Goal: Information Seeking & Learning: Understand process/instructions

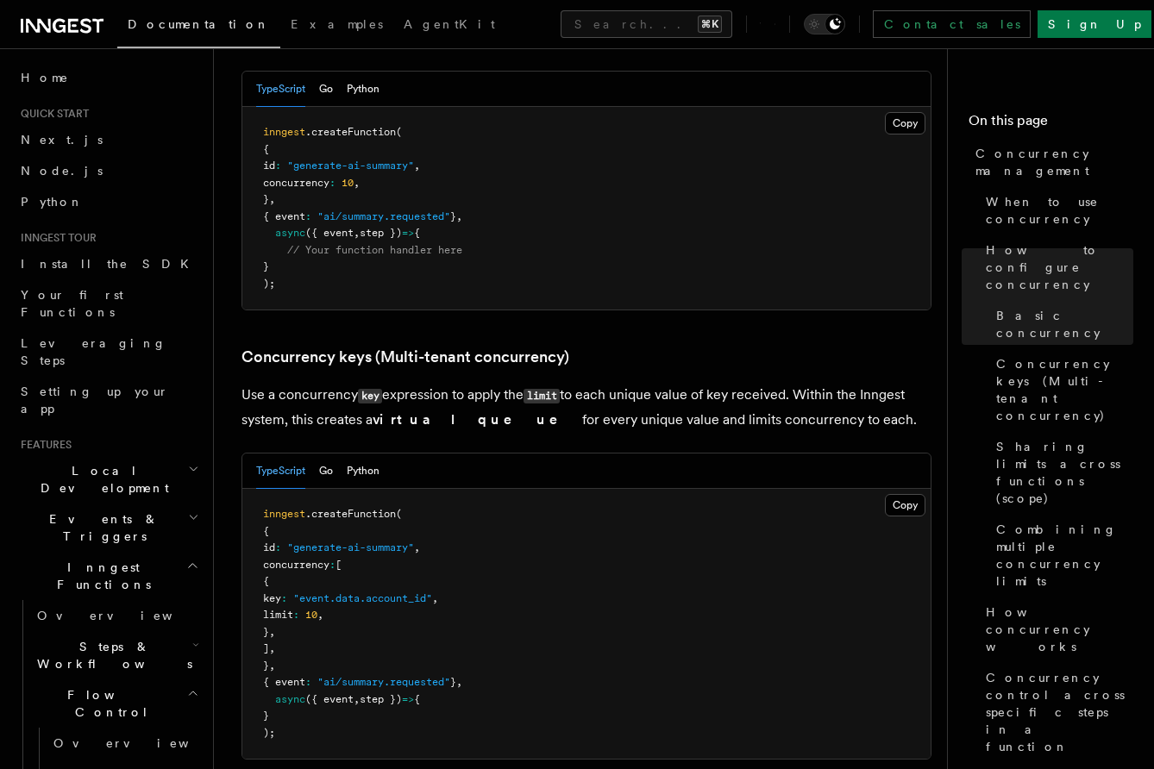
scroll to position [1305, 0]
drag, startPoint x: 285, startPoint y: 501, endPoint x: 333, endPoint y: 586, distance: 97.4
click at [332, 586] on pre "inngest .createFunction ( { id : "generate-ai-summary" , concurrency : [ { key …" at bounding box center [586, 622] width 688 height 270
click at [333, 592] on pre "inngest .createFunction ( { id : "generate-ai-summary" , concurrency : [ { key …" at bounding box center [586, 622] width 688 height 270
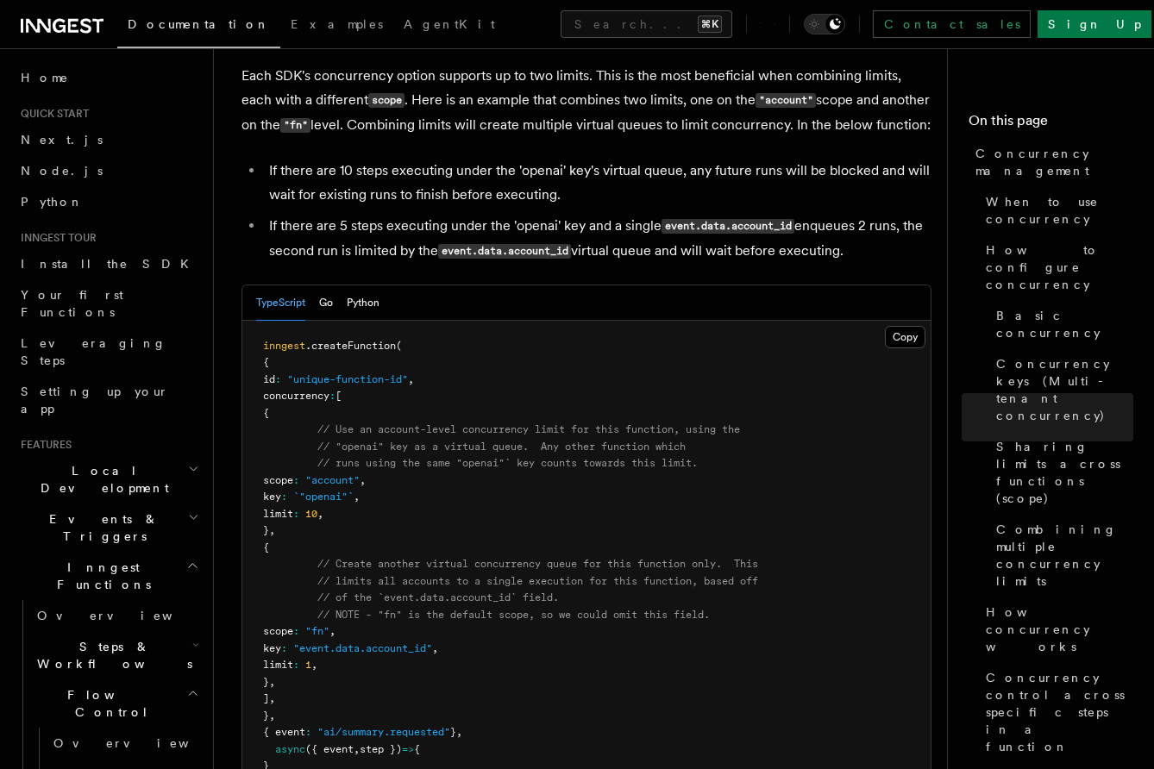
scroll to position [2725, 0]
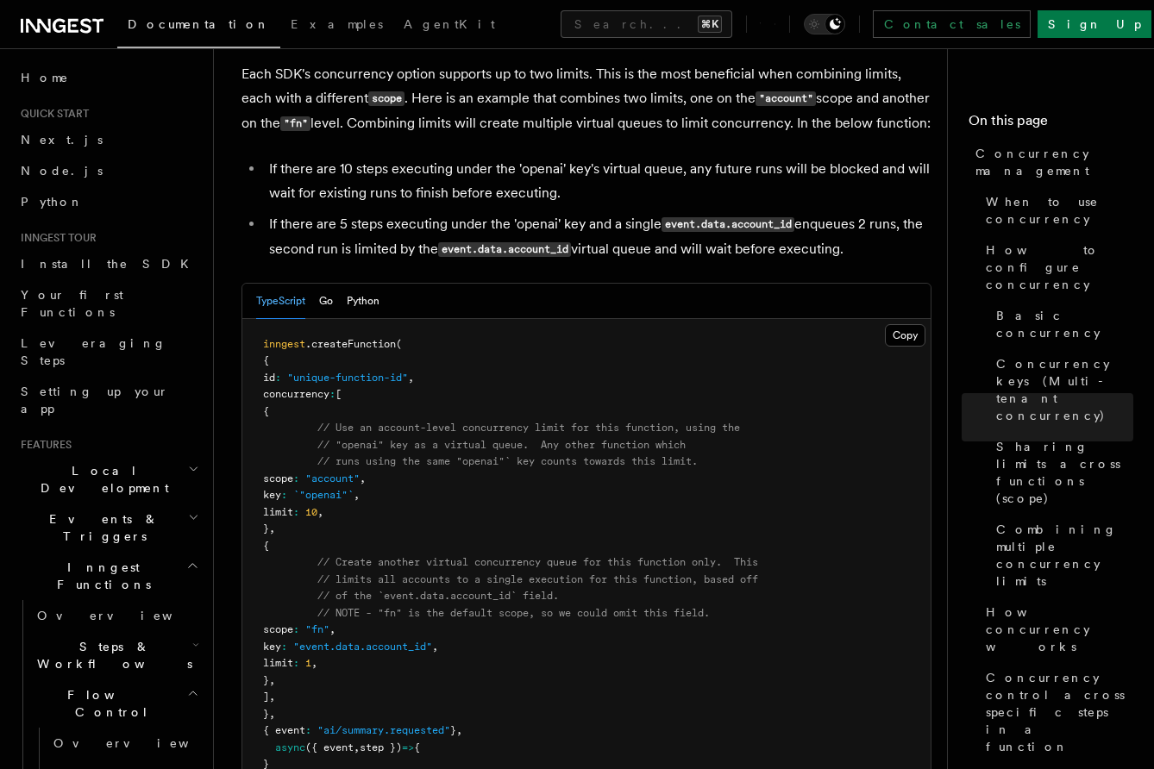
click at [360, 622] on pre "inngest .createFunction ( { id : "unique-function-id" , concurrency : [ { // Us…" at bounding box center [586, 563] width 688 height 489
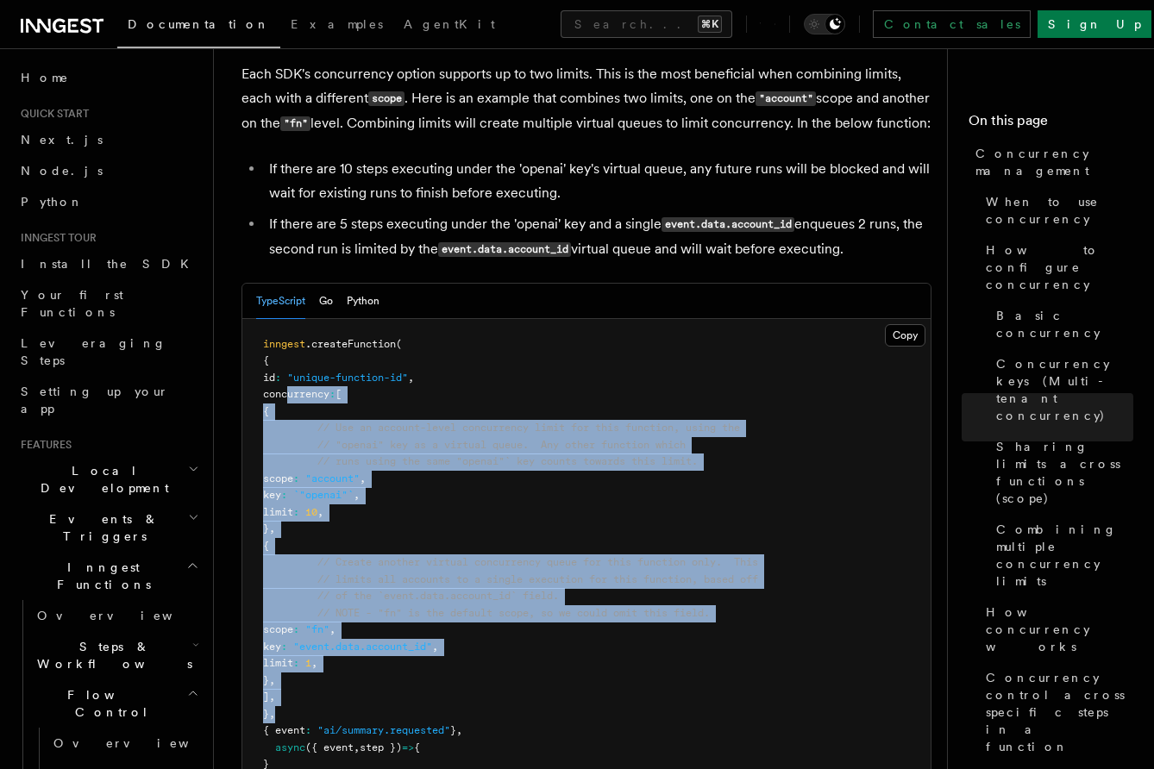
drag, startPoint x: 360, startPoint y: 639, endPoint x: 285, endPoint y: 323, distance: 324.5
click at [285, 323] on pre "inngest .createFunction ( { id : "unique-function-id" , concurrency : [ { // Us…" at bounding box center [586, 563] width 688 height 489
copy code "concurrency : [ { // Use an account-level concurrency limit for this function, …"
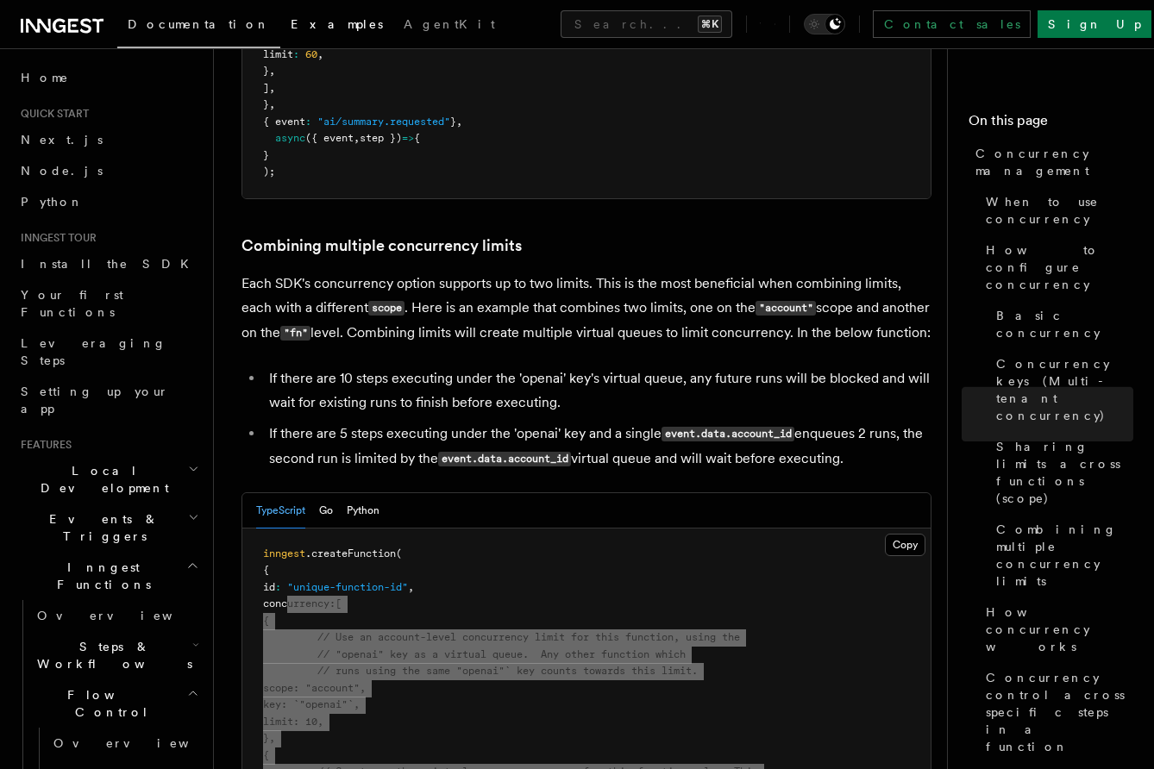
scroll to position [2506, 0]
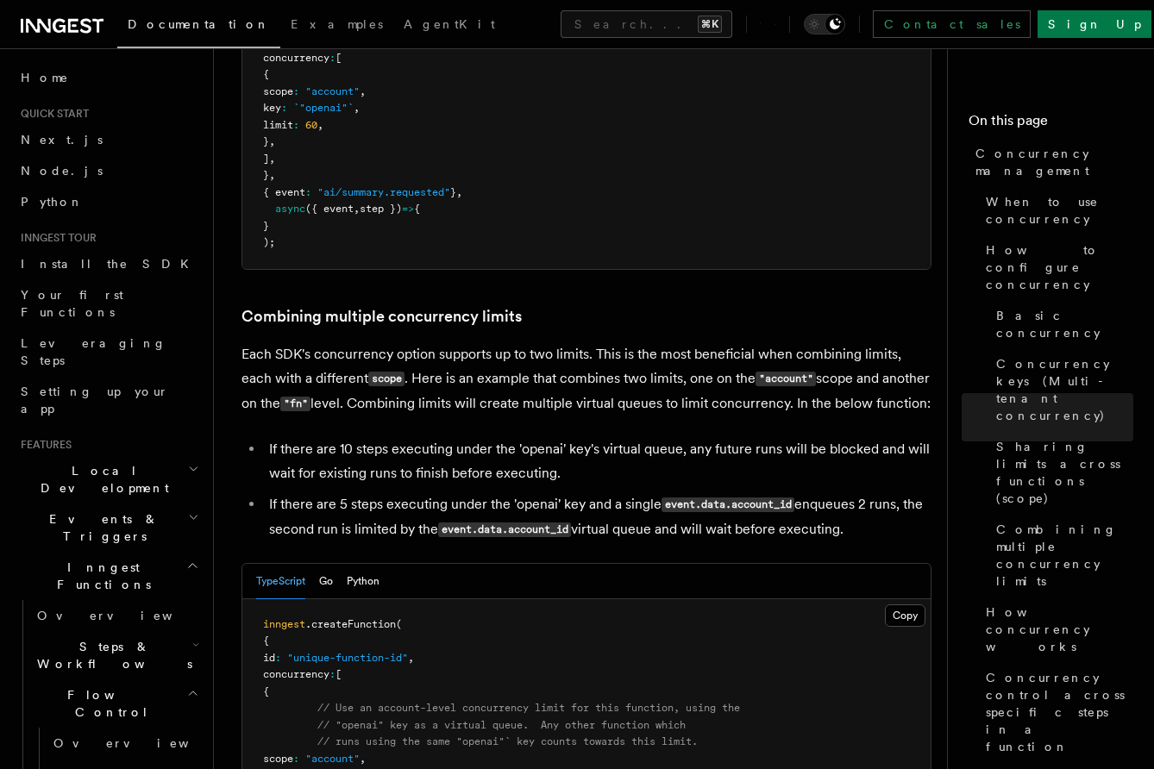
scroll to position [2404, 0]
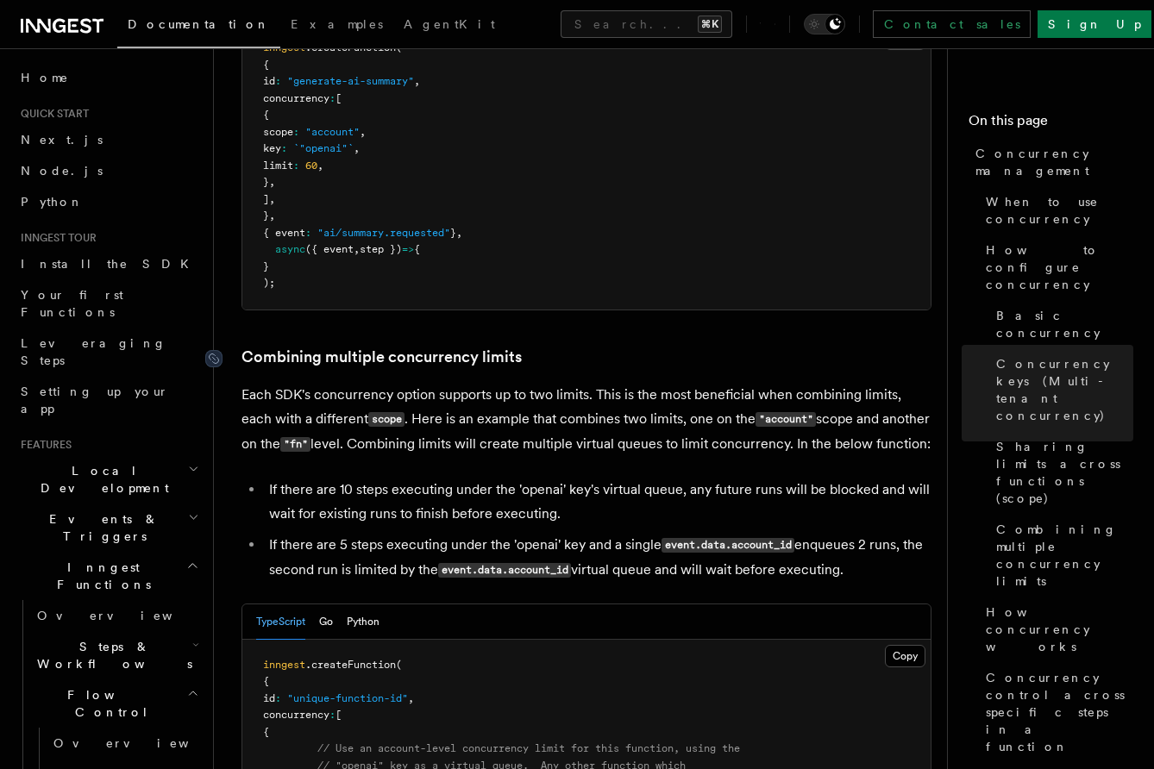
drag, startPoint x: 869, startPoint y: 508, endPoint x: 242, endPoint y: 284, distance: 666.0
copy article "Combining multiple concurrency limits Each SDK's concurrency option supports up…"
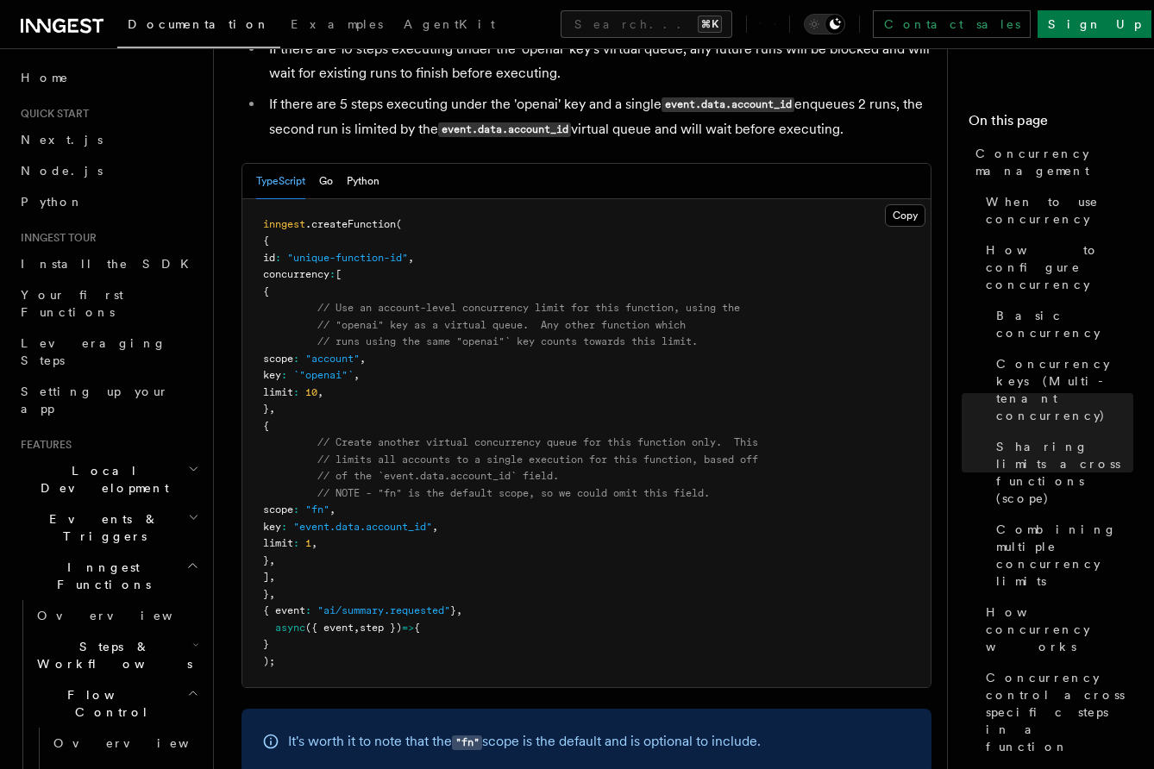
scroll to position [2818, 0]
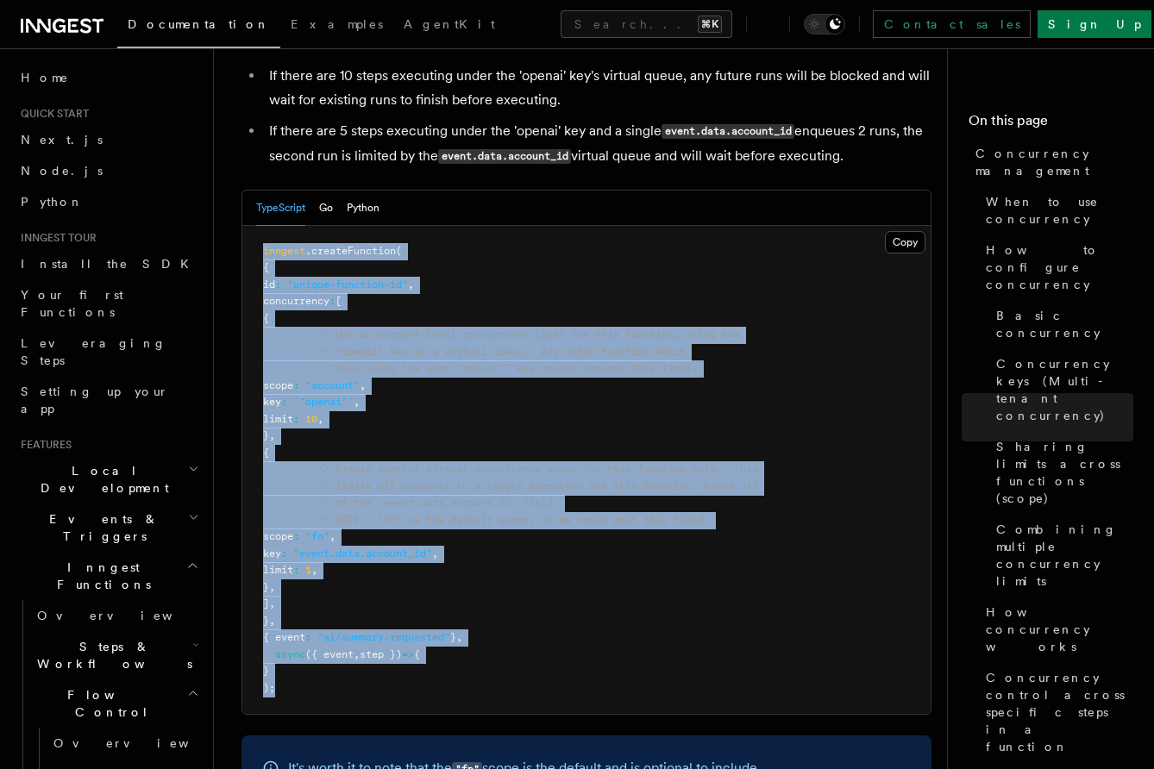
drag, startPoint x: 348, startPoint y: 638, endPoint x: 262, endPoint y: 170, distance: 476.1
click at [262, 226] on pre "inngest .createFunction ( { id : "unique-function-id" , concurrency : [ { // Us…" at bounding box center [586, 470] width 688 height 489
copy code "inngest .createFunction ( { id : "unique-function-id" , concurrency : [ { // Us…"
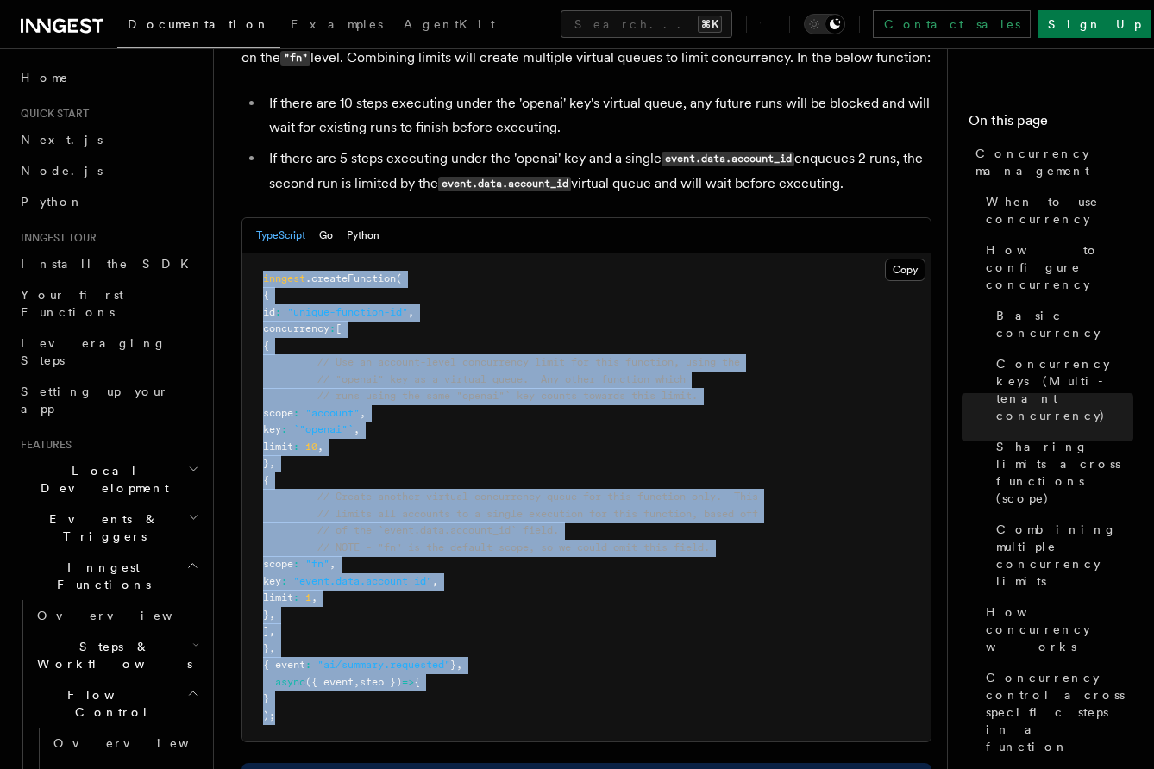
scroll to position [2789, 0]
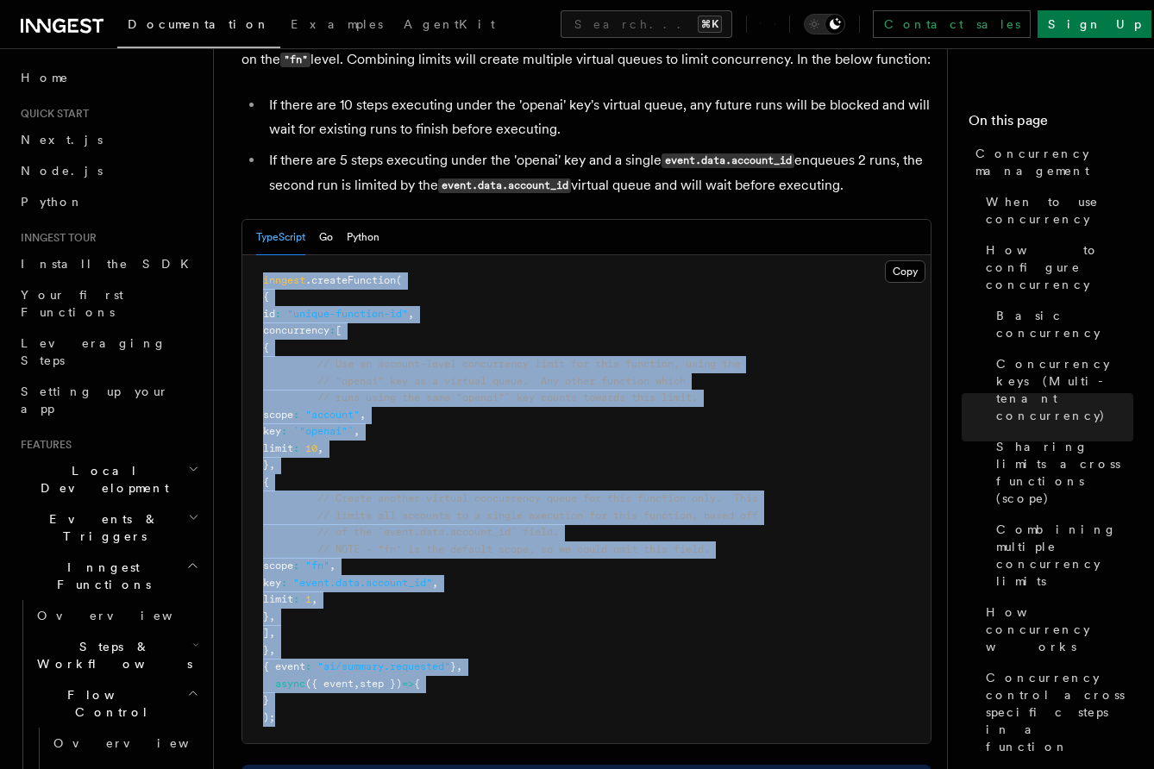
copy code "inngest .createFunction ( { id : "unique-function-id" , concurrency : [ { // Us…"
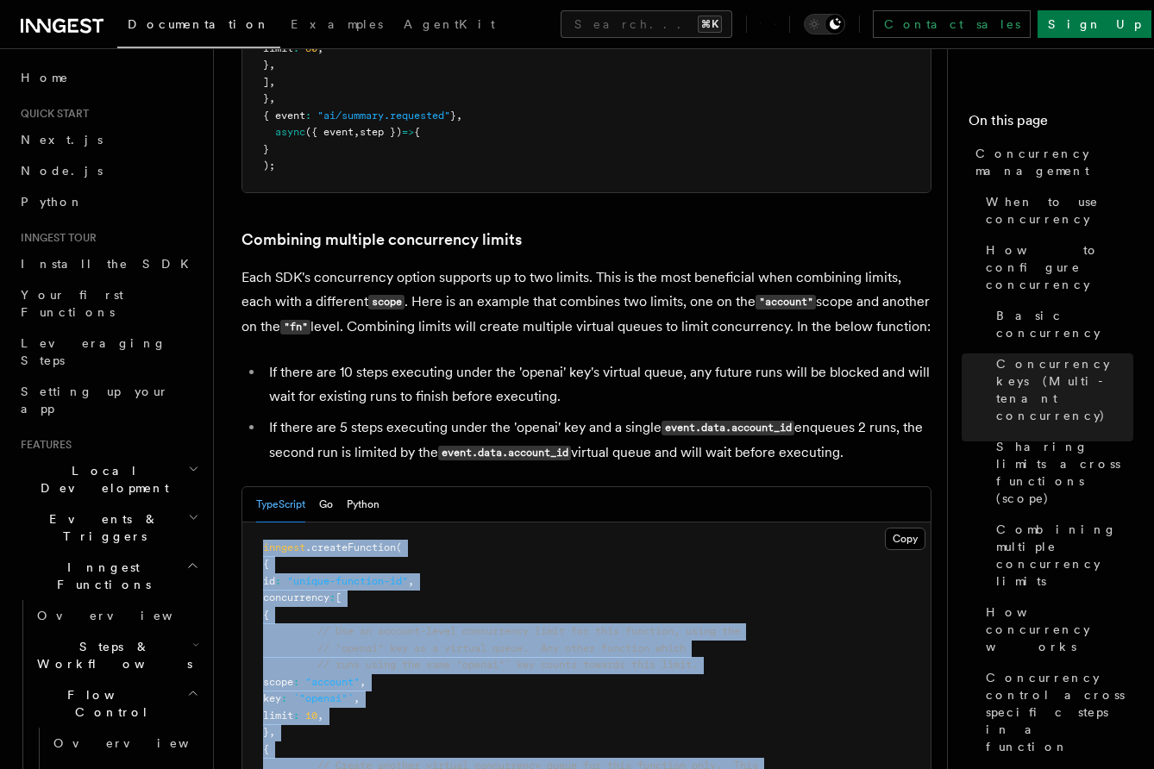
scroll to position [2520, 0]
